Goal: Use online tool/utility

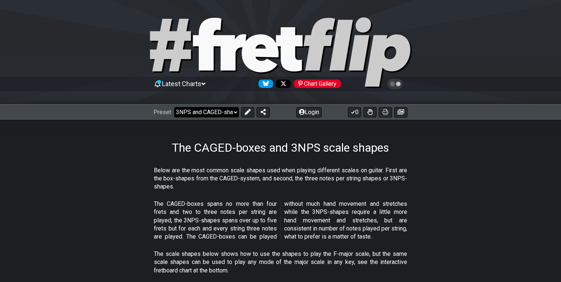
drag, startPoint x: 0, startPoint y: 0, endPoint x: 219, endPoint y: 115, distance: 247.4
click at [219, 115] on select "Welcome to #fretflip! Initial Preset Custom Preset Minor Pentatonic Major Penta…" at bounding box center [206, 112] width 65 height 10
click at [174, 107] on select "Welcome to #fretflip! Initial Preset Custom Preset Minor Pentatonic Major Penta…" at bounding box center [206, 112] width 65 height 10
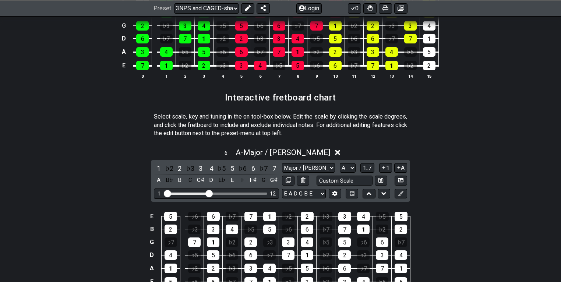
scroll to position [1060, 0]
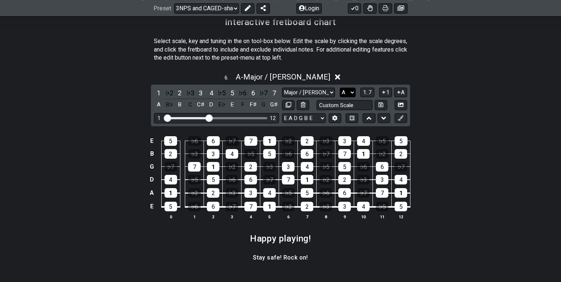
click at [351, 94] on select "A♭ A A♯ B♭ B C C♯ D♭ D D♯ E♭ E F F♯ G♭ G G♯" at bounding box center [348, 93] width 16 height 10
click at [358, 93] on div "Major / Ionian New Scale Minor Pentatonic Major Pentatonic Minor Blues Major Bl…" at bounding box center [344, 93] width 125 height 10
click at [363, 93] on span "1..7" at bounding box center [367, 92] width 9 height 7
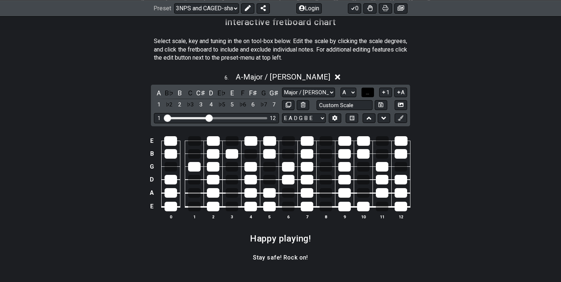
click at [362, 93] on button "..." at bounding box center [368, 93] width 13 height 10
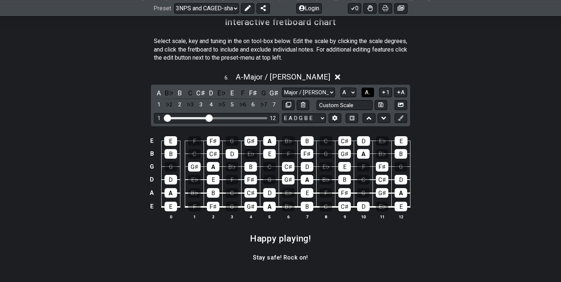
click at [362, 93] on button "A.." at bounding box center [368, 93] width 13 height 10
click at [349, 93] on select "A♭ A A♯ B♭ B C C♯ D♭ D D♯ E♭ E F F♯ G♭ G G♯" at bounding box center [348, 93] width 16 height 10
click at [372, 95] on span "1..7" at bounding box center [367, 92] width 9 height 7
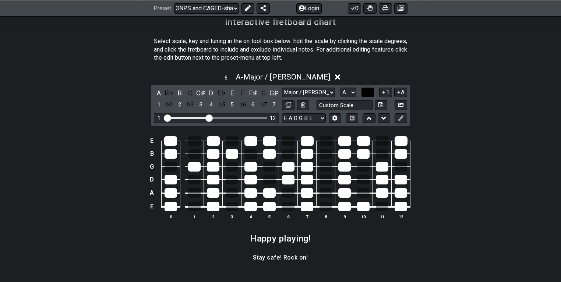
click at [372, 95] on button "..." at bounding box center [368, 93] width 13 height 10
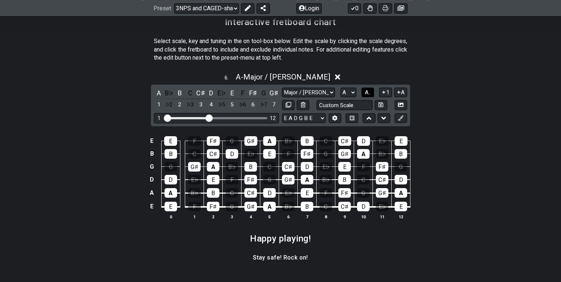
click at [372, 94] on button "A.." at bounding box center [368, 93] width 13 height 10
click at [371, 92] on span "1..7" at bounding box center [367, 92] width 9 height 7
